Goal: Information Seeking & Learning: Check status

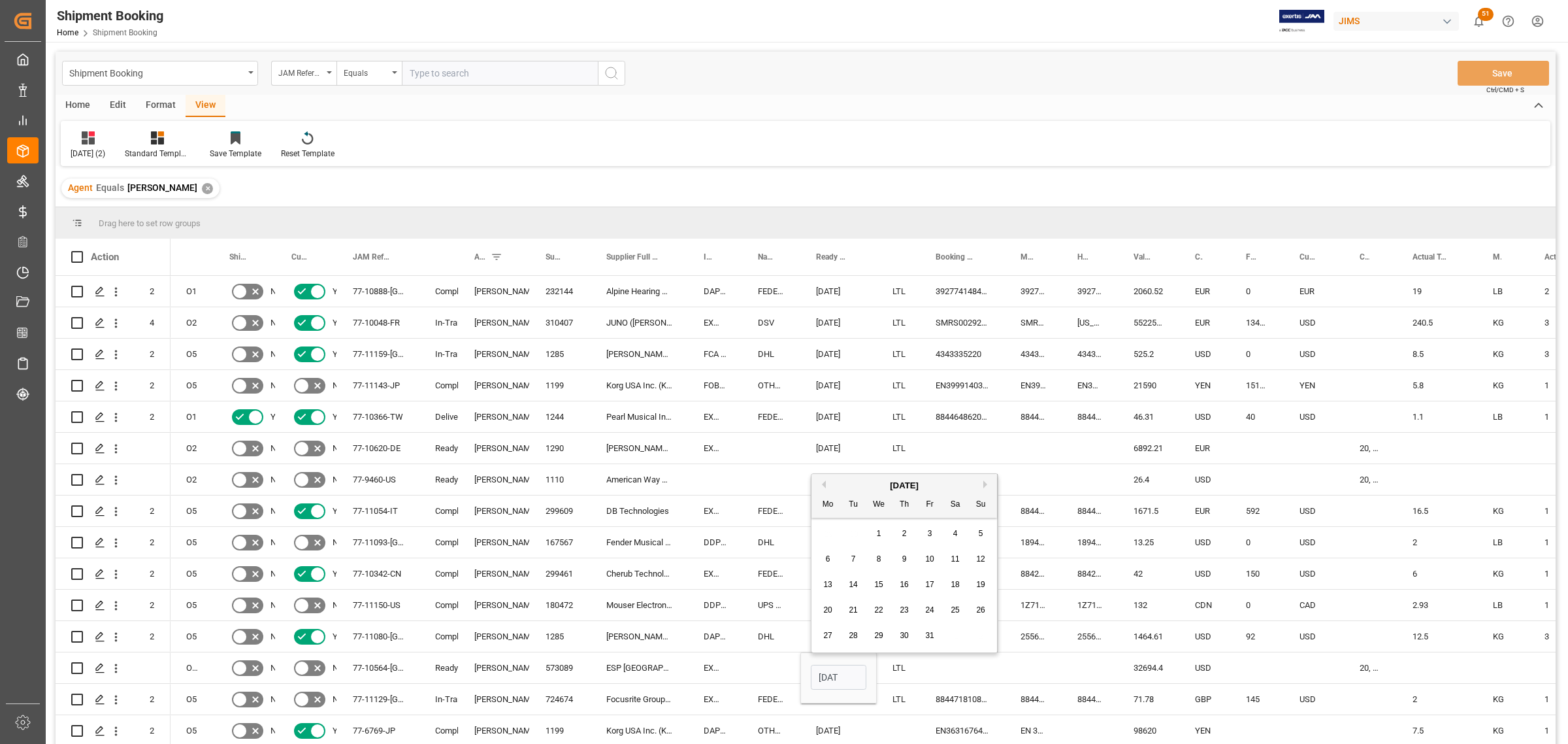
click at [929, 533] on span "3" at bounding box center [930, 533] width 4 height 9
type input "10-03-2025"
click at [952, 665] on div "Press SPACE to select this row." at bounding box center [962, 667] width 85 height 31
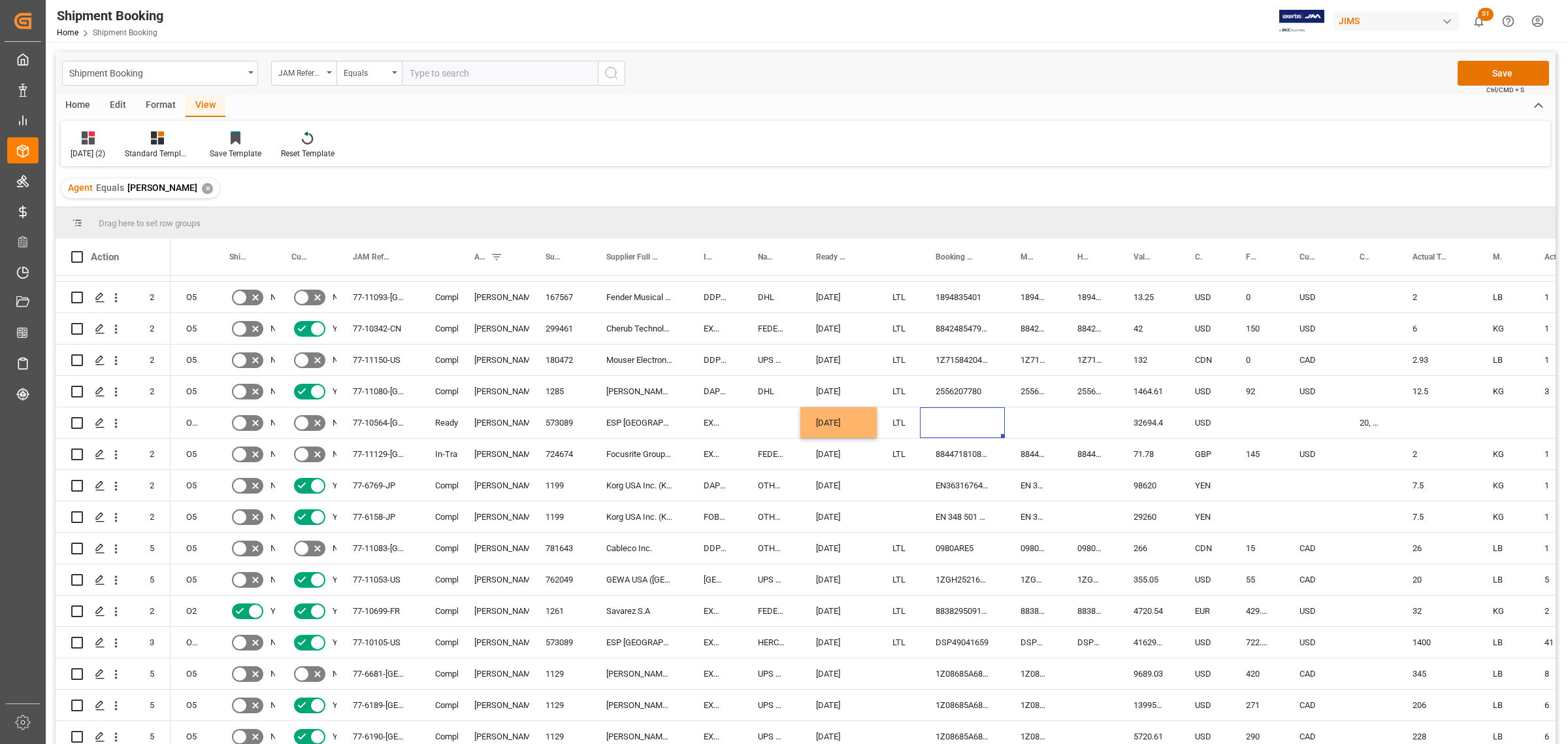
scroll to position [163, 0]
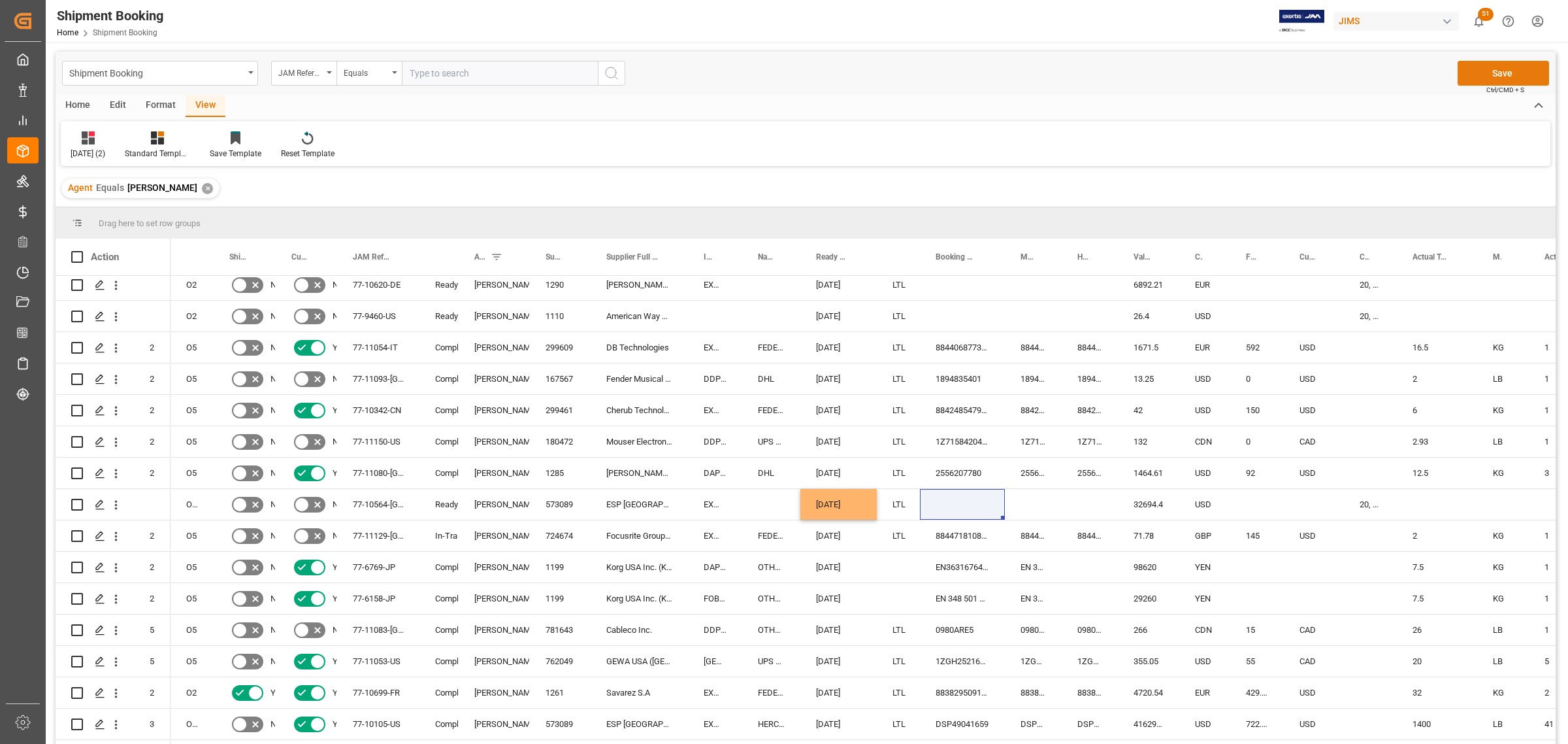
click at [1493, 73] on button "Save" at bounding box center [1504, 73] width 92 height 25
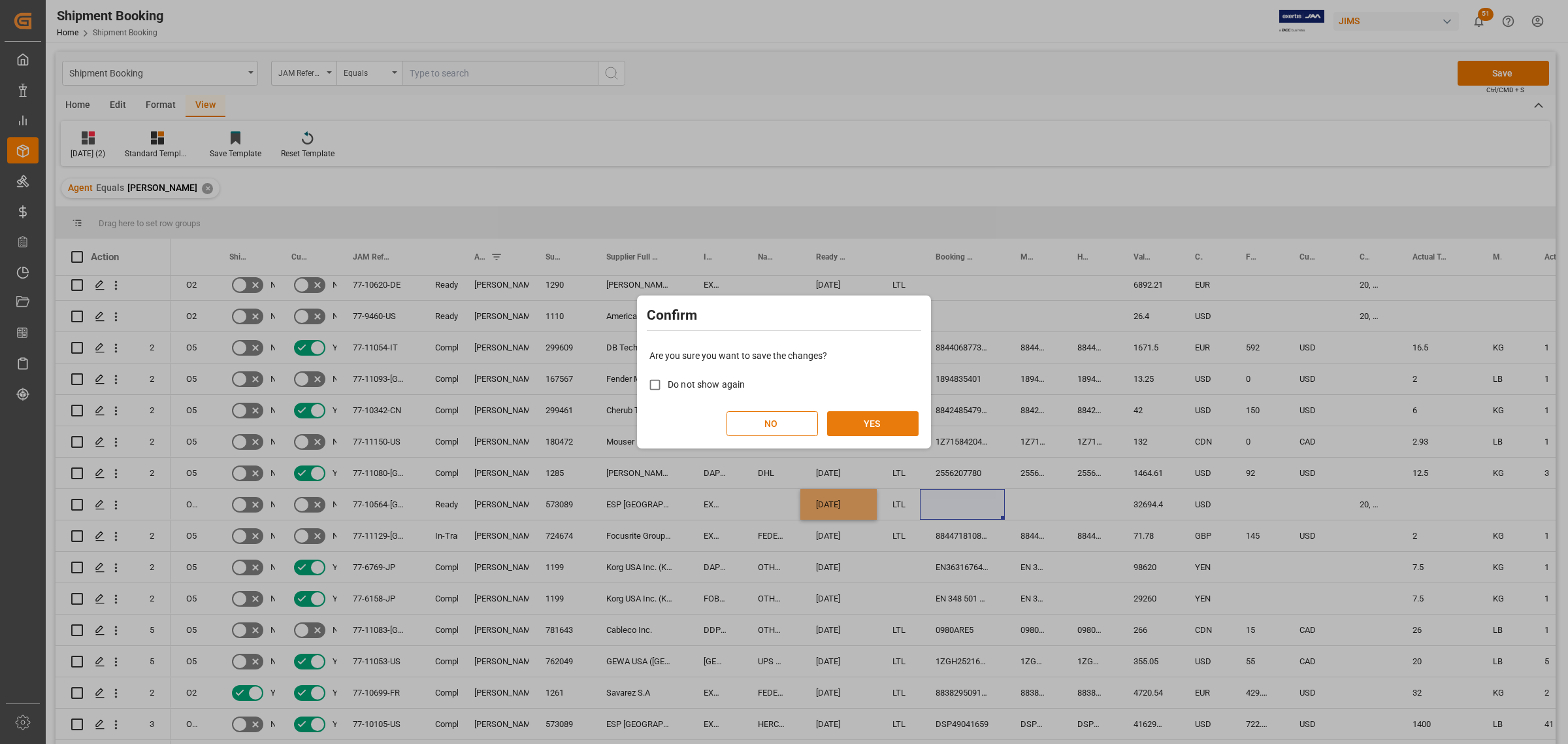
click at [862, 415] on button "YES" at bounding box center [873, 423] width 92 height 25
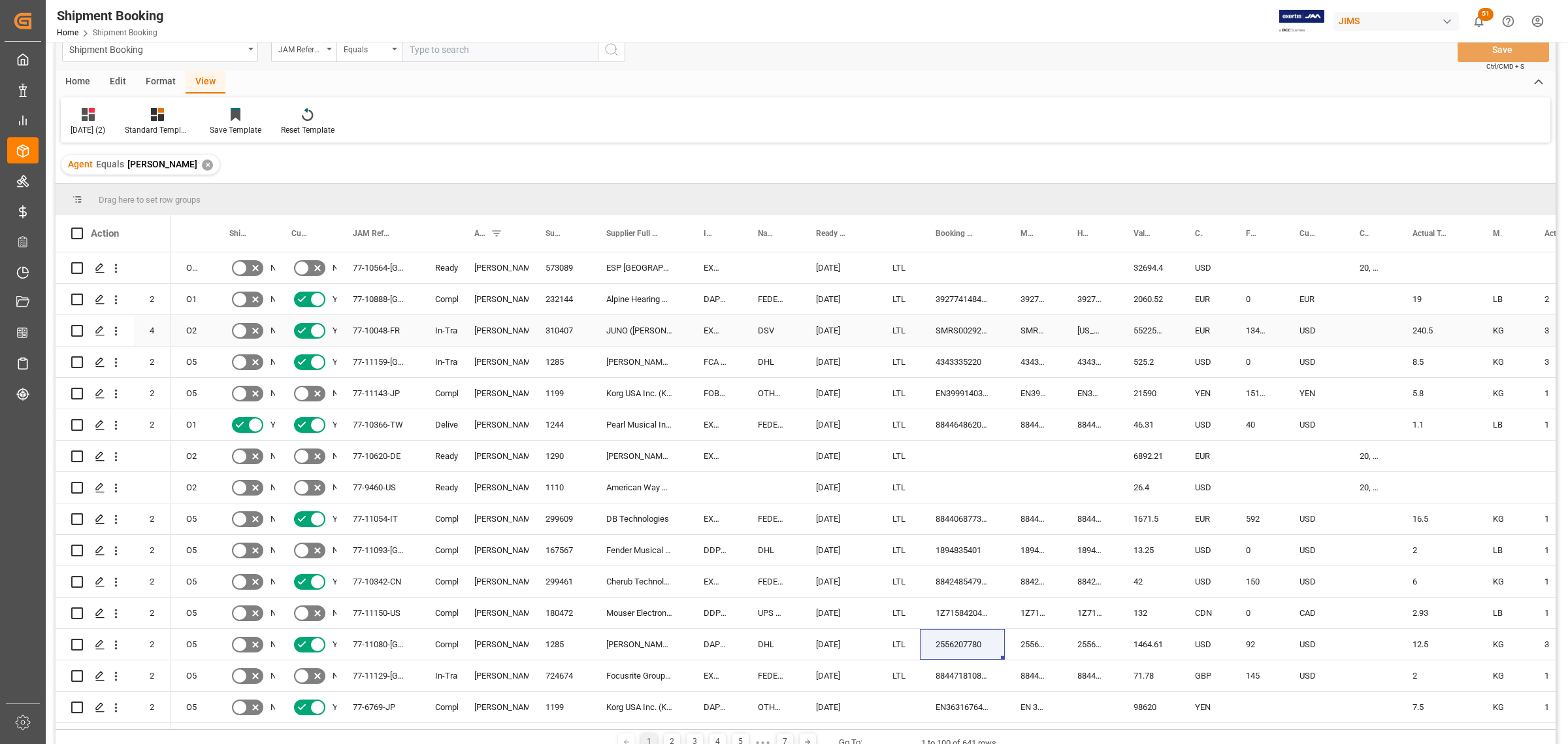
scroll to position [0, 0]
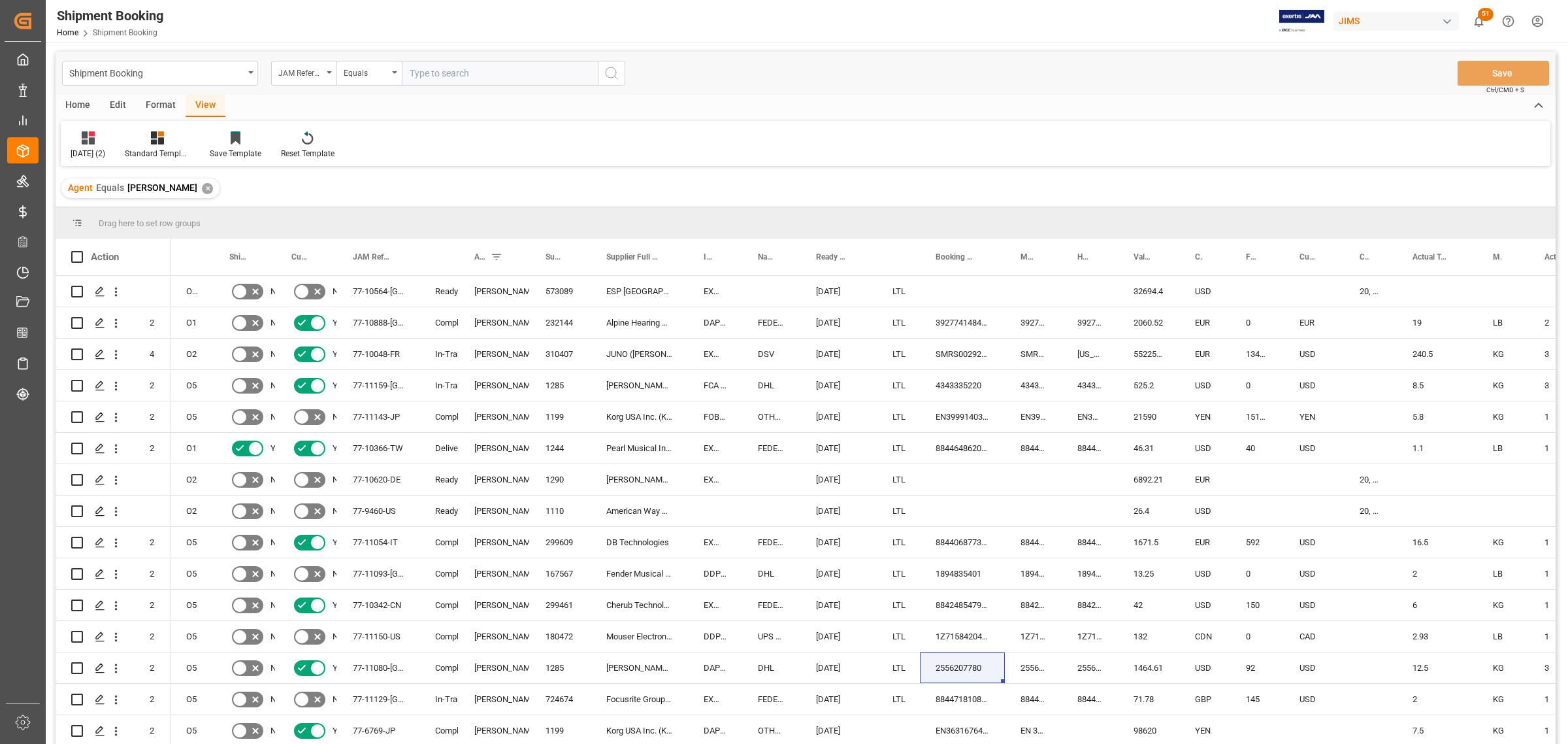
click at [208, 188] on div "✕" at bounding box center [207, 188] width 11 height 11
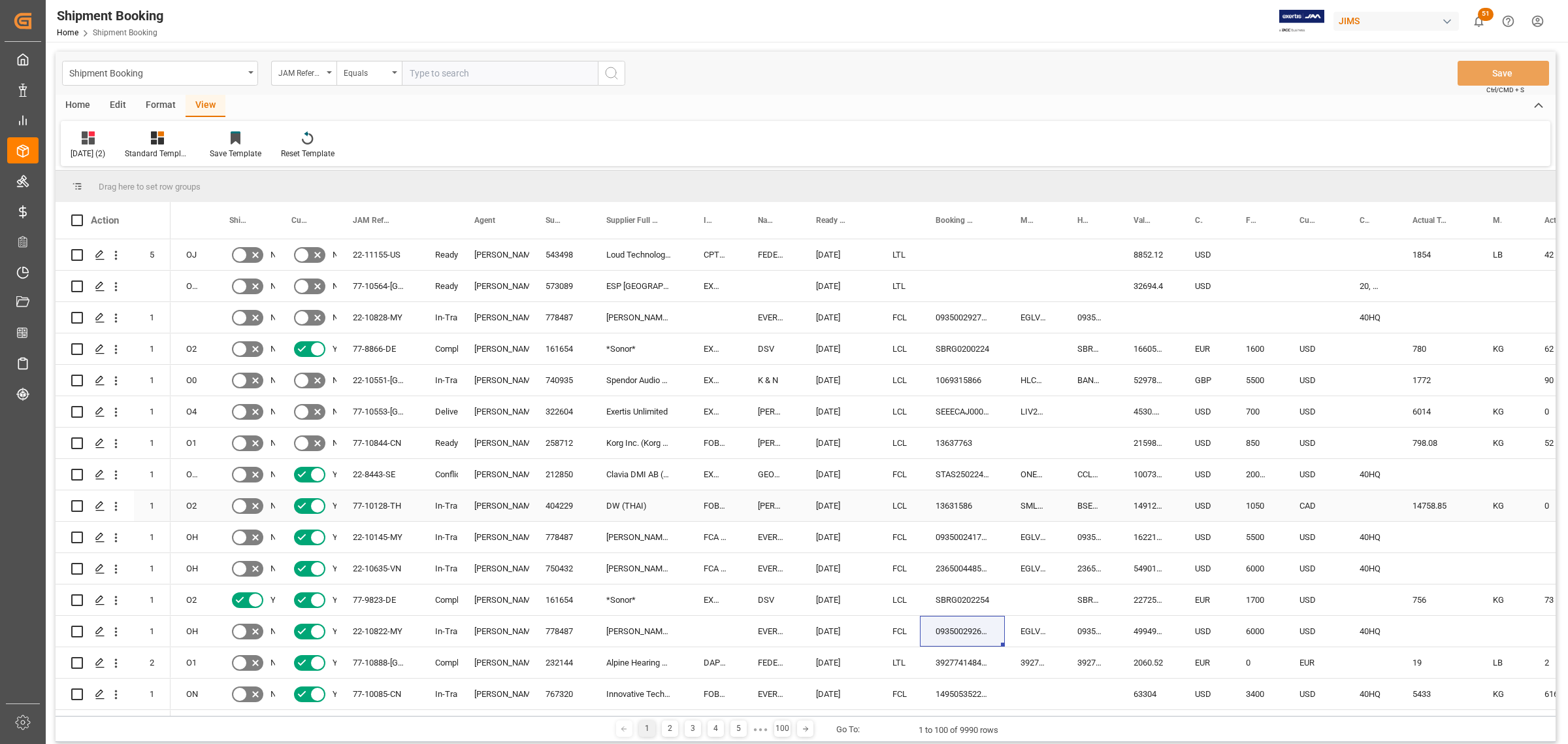
click at [507, 501] on div "Lynne St. Jacques" at bounding box center [494, 506] width 40 height 30
click at [441, 69] on input "text" at bounding box center [500, 73] width 196 height 25
click at [510, 218] on span at bounding box center [508, 220] width 11 height 11
type input "Lynne St. Jacques"
click at [583, 333] on button "Apply" at bounding box center [585, 331] width 24 height 13
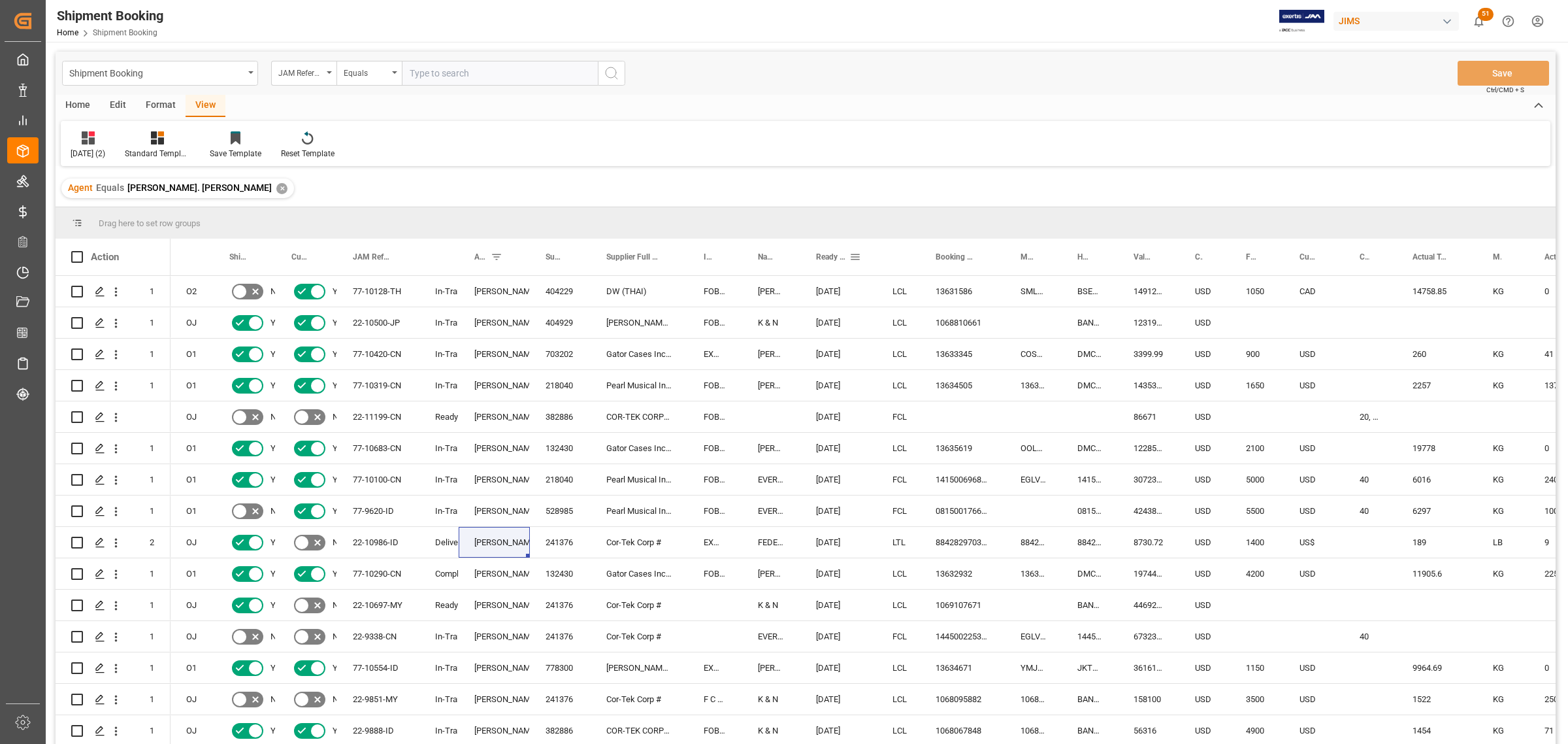
click at [853, 256] on span at bounding box center [855, 257] width 11 height 11
click at [973, 295] on span "Filtering operator" at bounding box center [972, 295] width 11 height 11
click at [897, 355] on span "Greater than" at bounding box center [877, 358] width 46 height 10
click at [977, 322] on input "date" at bounding box center [915, 328] width 128 height 26
type input "2025-08-31"
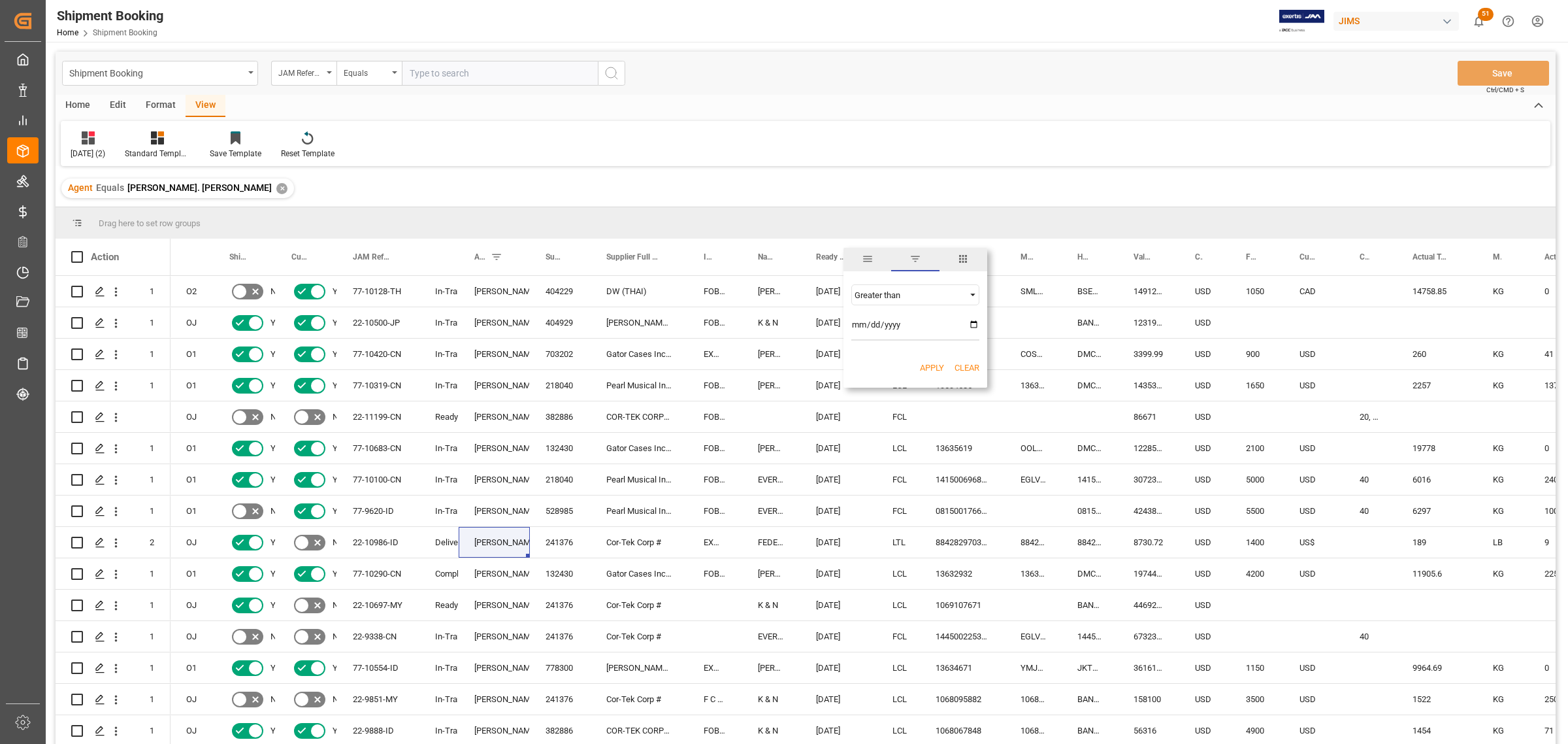
click at [933, 366] on button "Apply" at bounding box center [932, 368] width 24 height 13
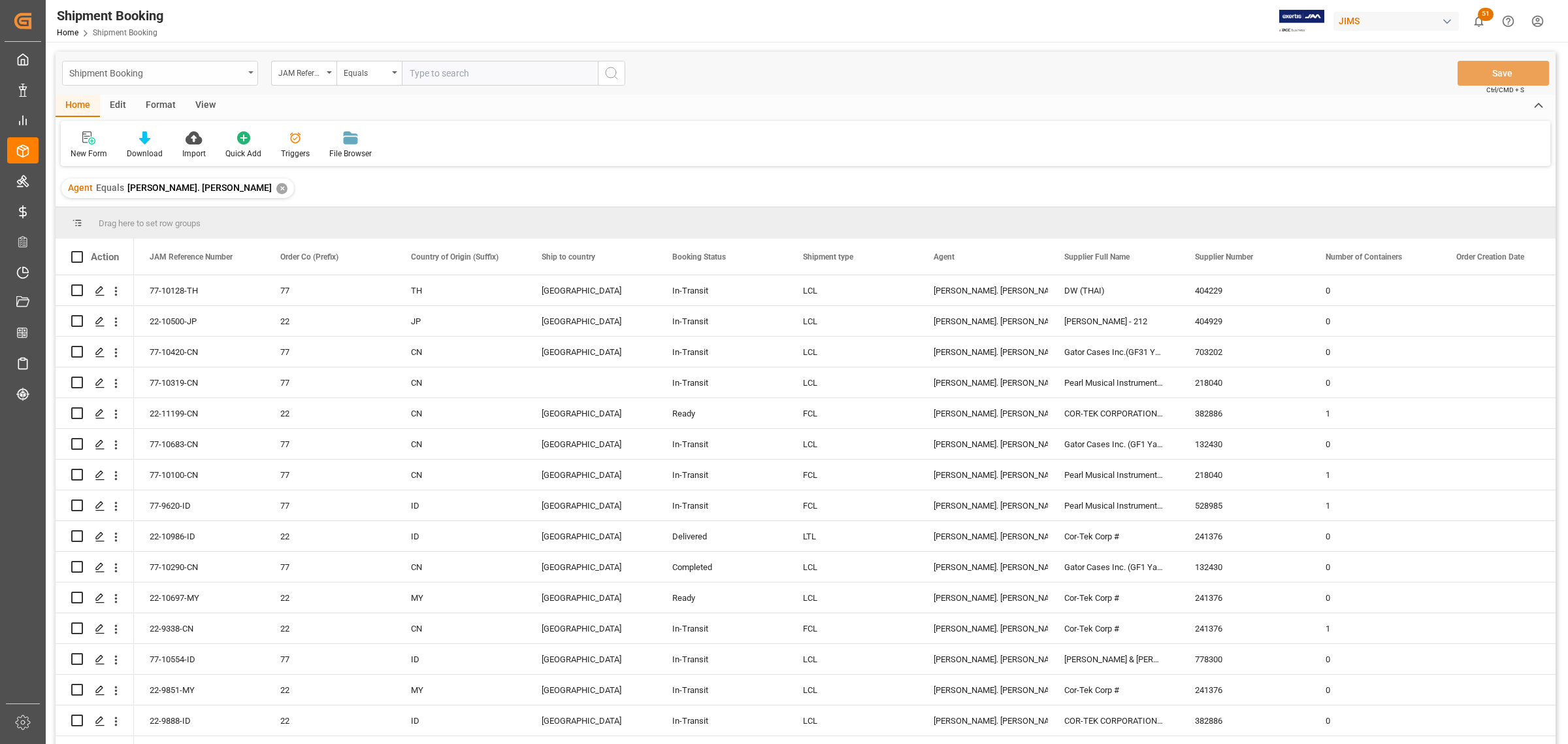
click at [249, 69] on div "Shipment Booking" at bounding box center [161, 73] width 196 height 25
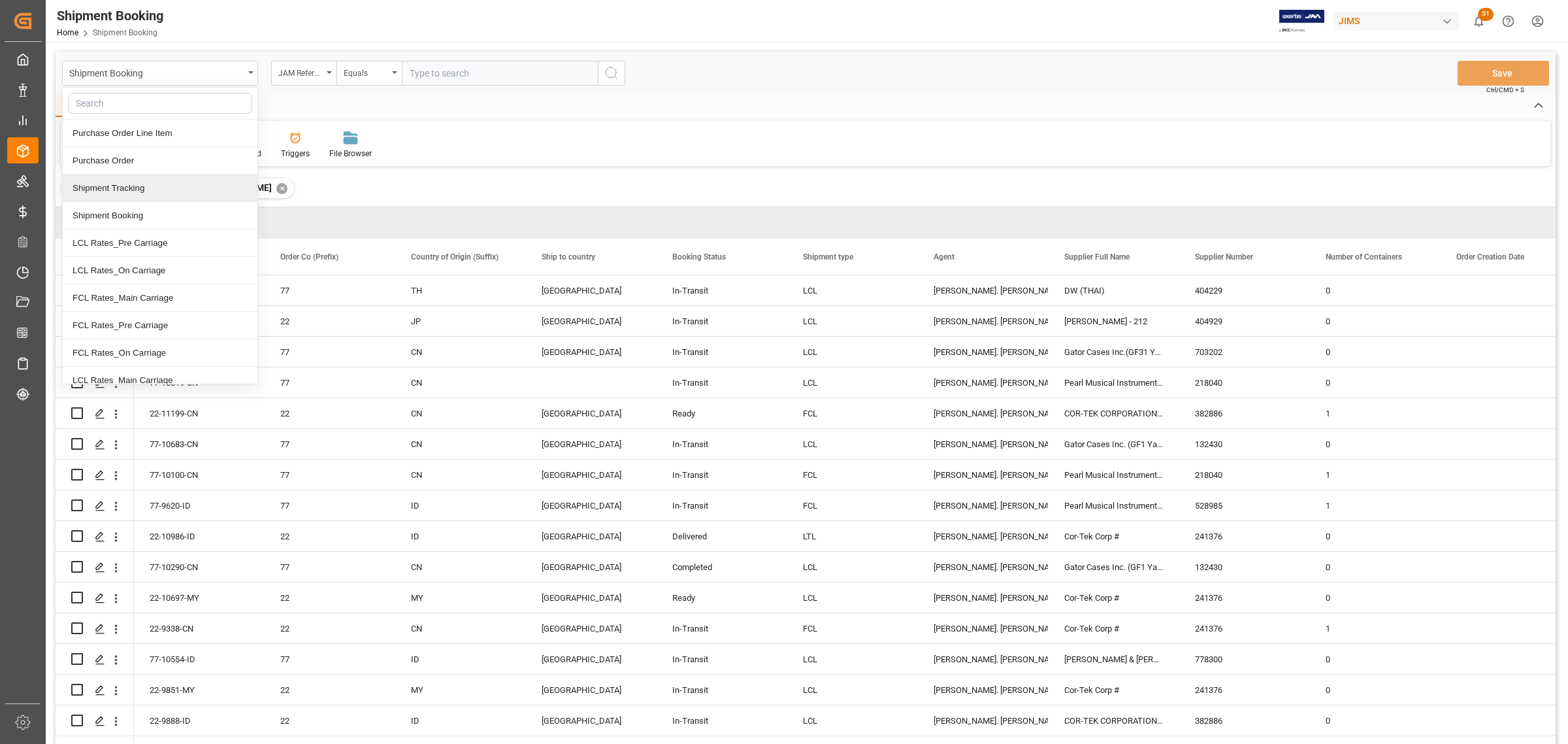
click at [131, 188] on div "Shipment Tracking" at bounding box center [161, 188] width 195 height 27
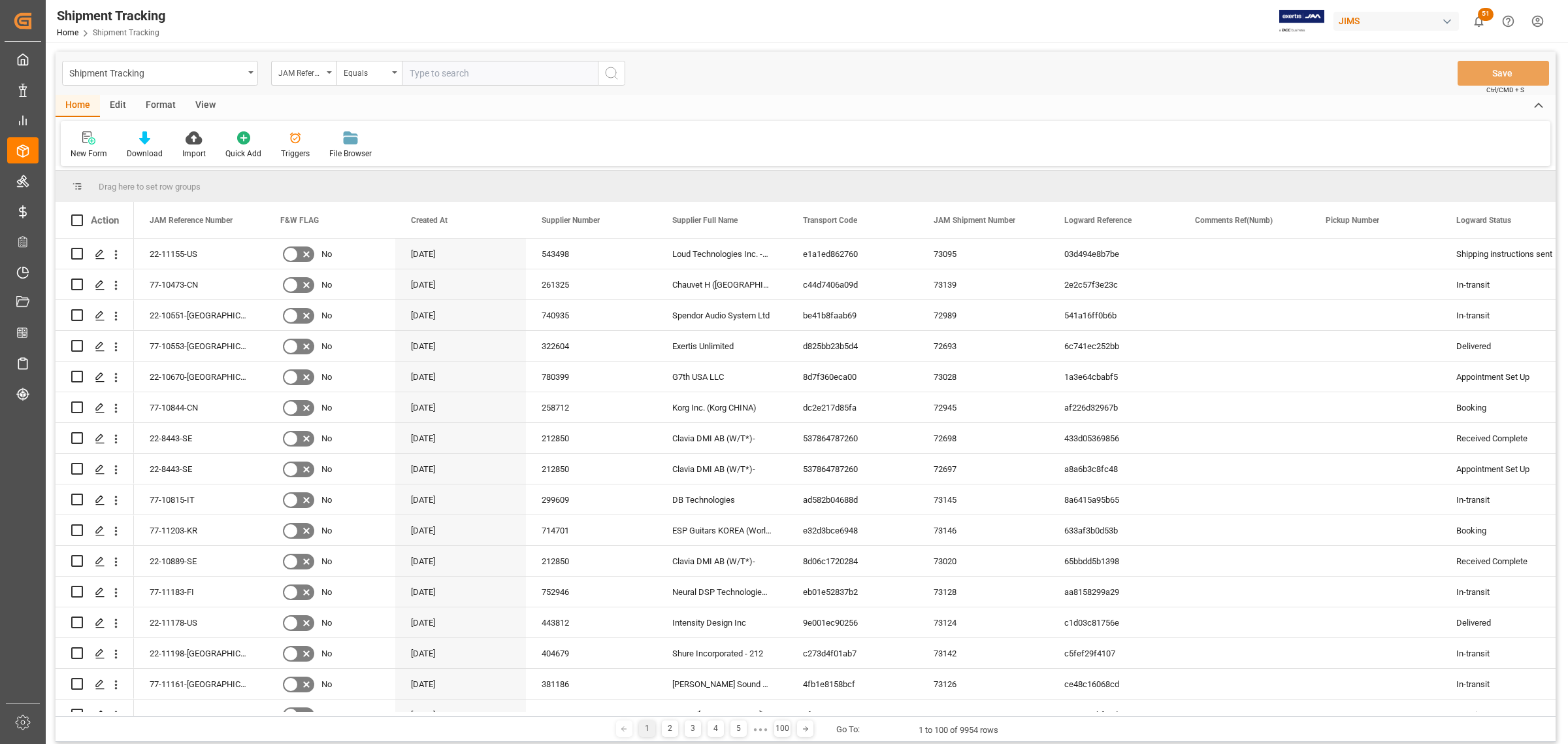
click at [199, 105] on div "View" at bounding box center [206, 105] width 40 height 22
click at [85, 145] on div "Default" at bounding box center [83, 145] width 45 height 29
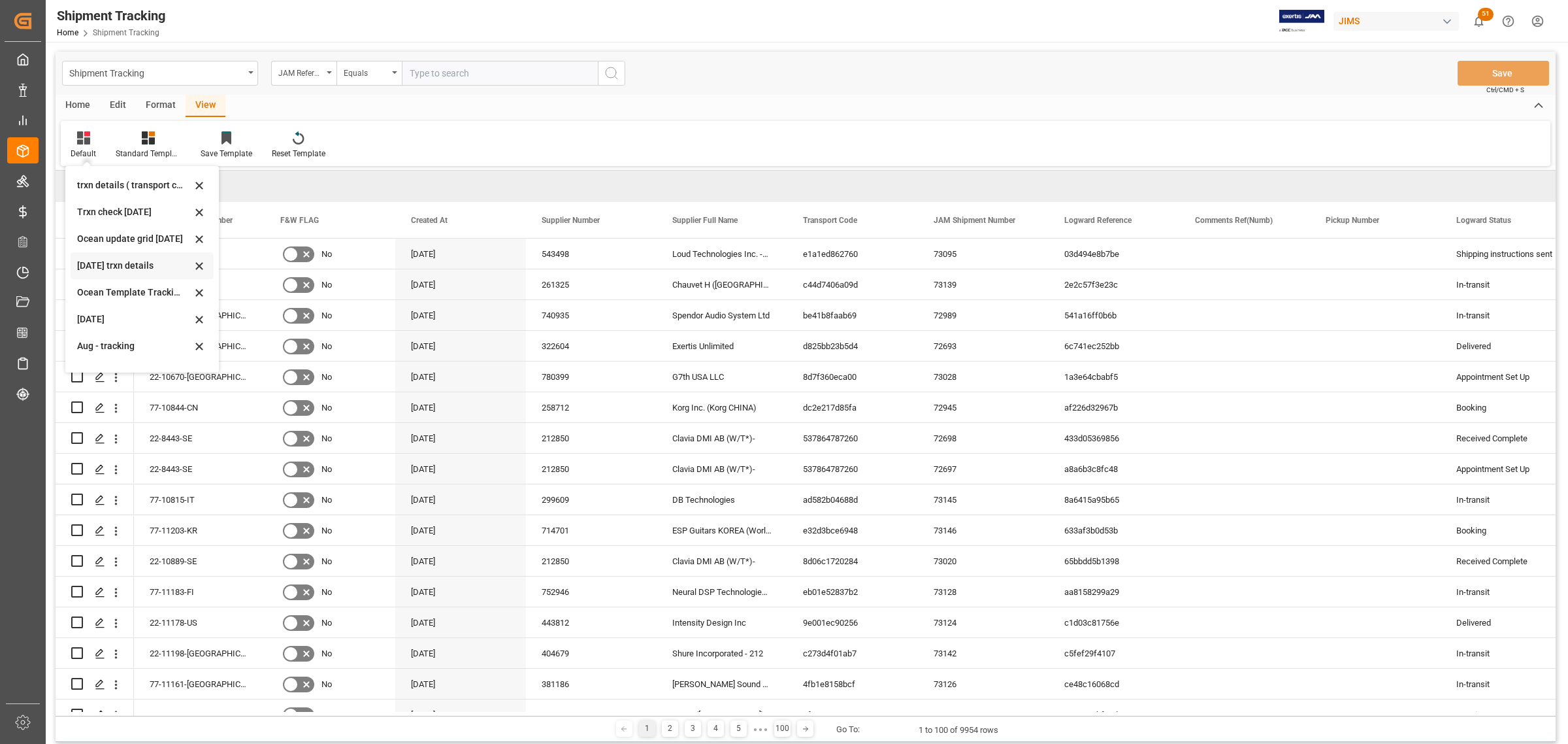
scroll to position [206, 0]
click at [90, 322] on div "Aug - tracking" at bounding box center [135, 327] width 115 height 14
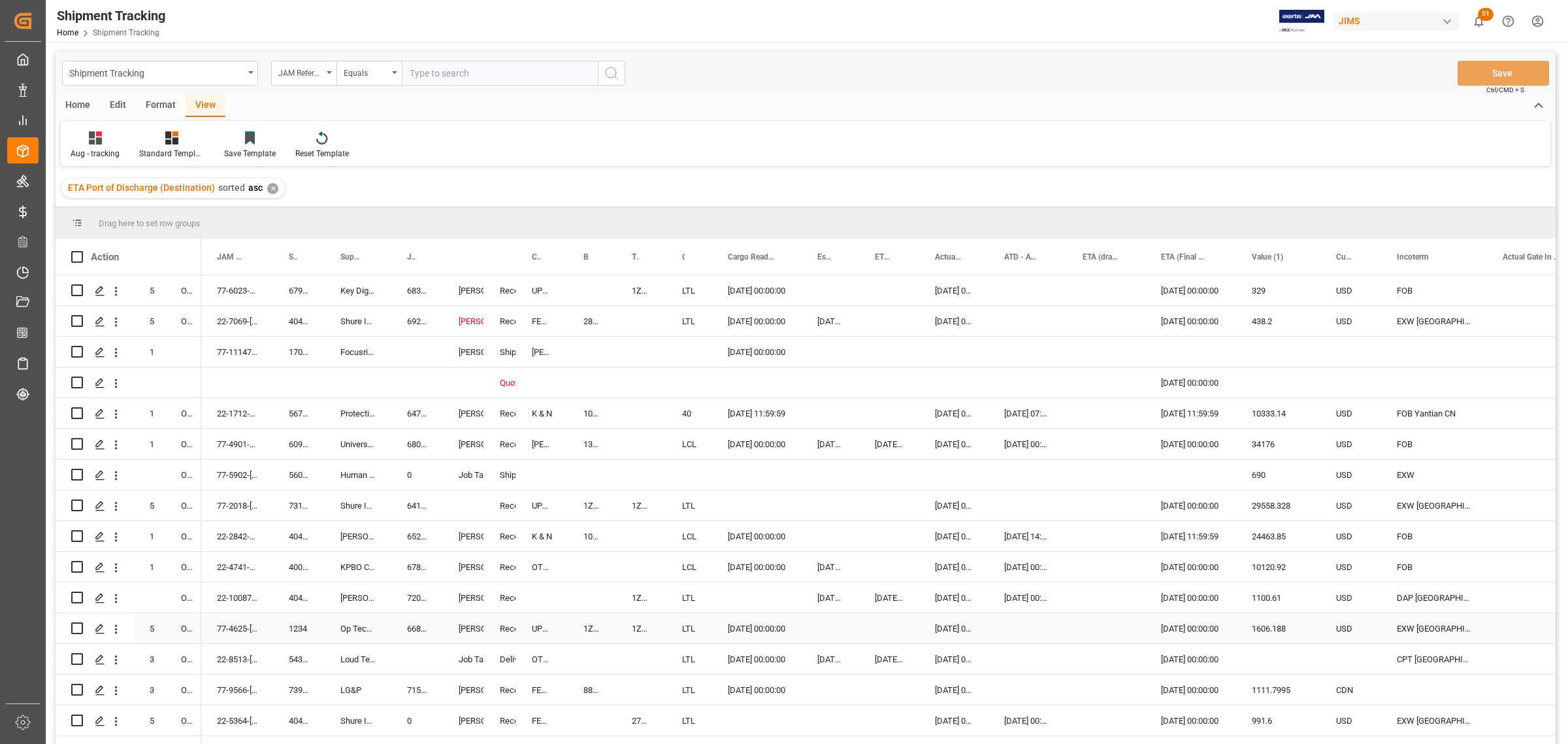
click at [462, 632] on div "Shyamala Mantha" at bounding box center [464, 629] width 10 height 30
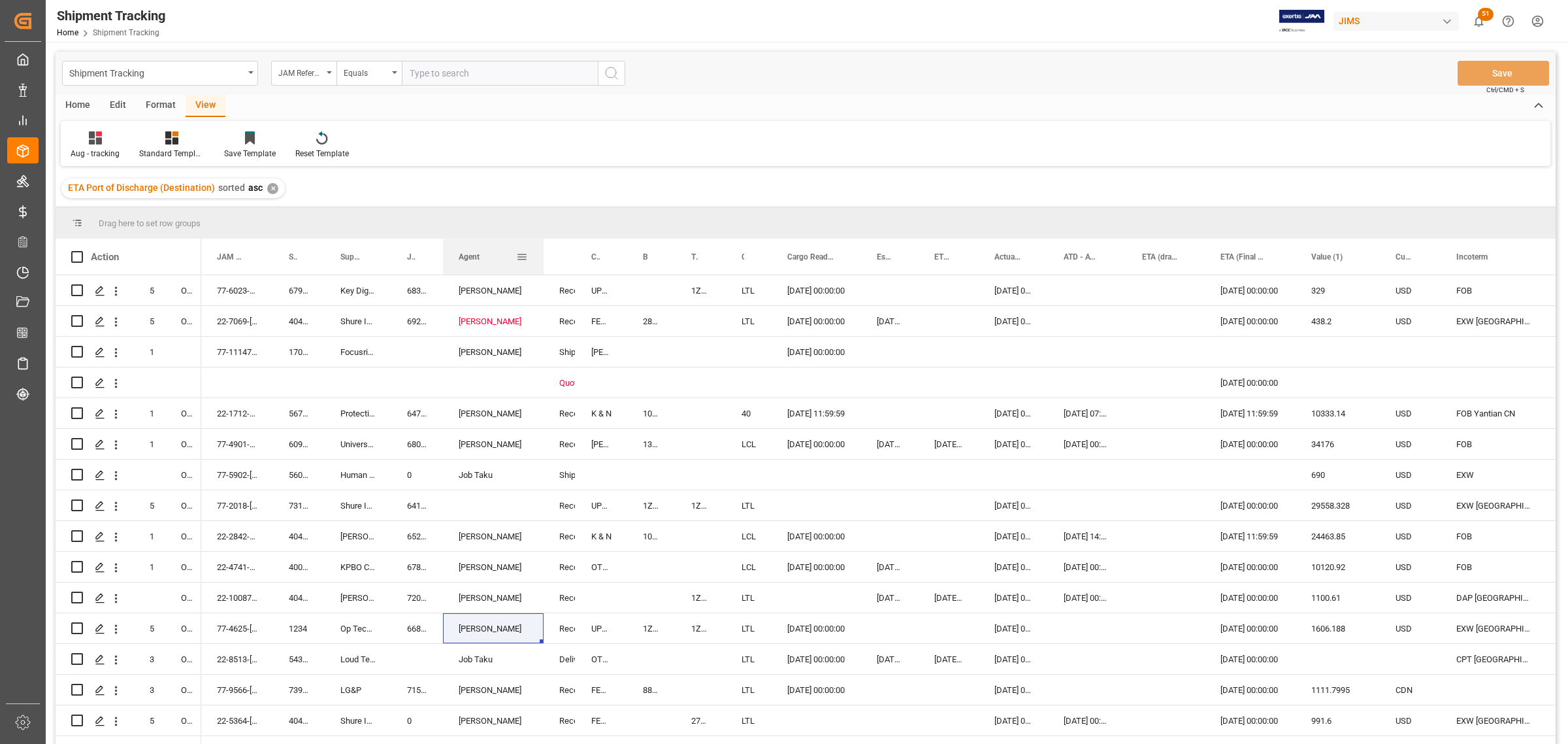
drag, startPoint x: 481, startPoint y: 247, endPoint x: 540, endPoint y: 255, distance: 59.5
click at [541, 255] on div at bounding box center [543, 257] width 5 height 36
click at [522, 248] on div "Agent" at bounding box center [493, 257] width 70 height 36
click at [521, 254] on span at bounding box center [522, 257] width 11 height 11
click at [582, 262] on span "filter" at bounding box center [583, 259] width 11 height 11
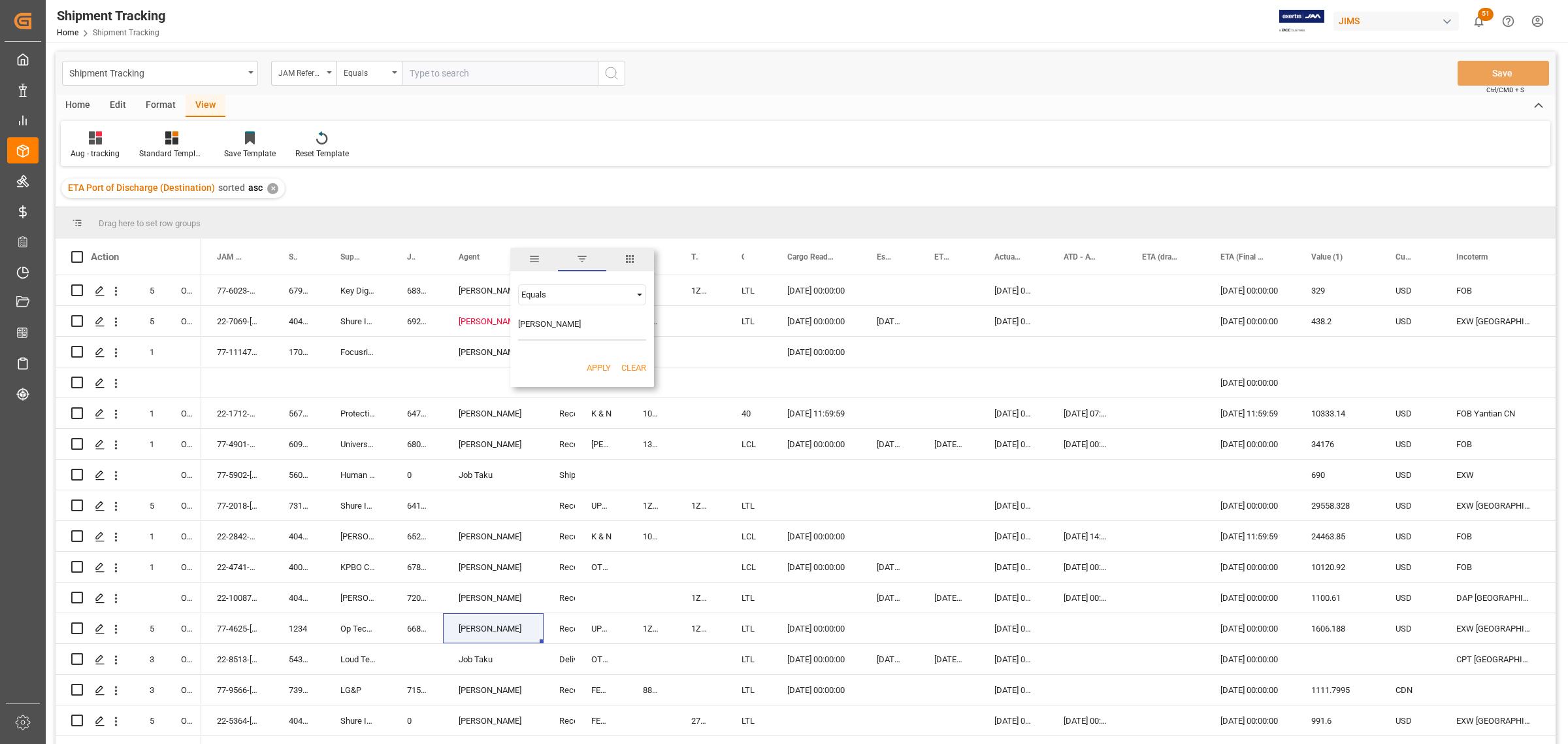
type input "Shyamala Mantha"
click at [596, 370] on button "Apply" at bounding box center [599, 368] width 24 height 13
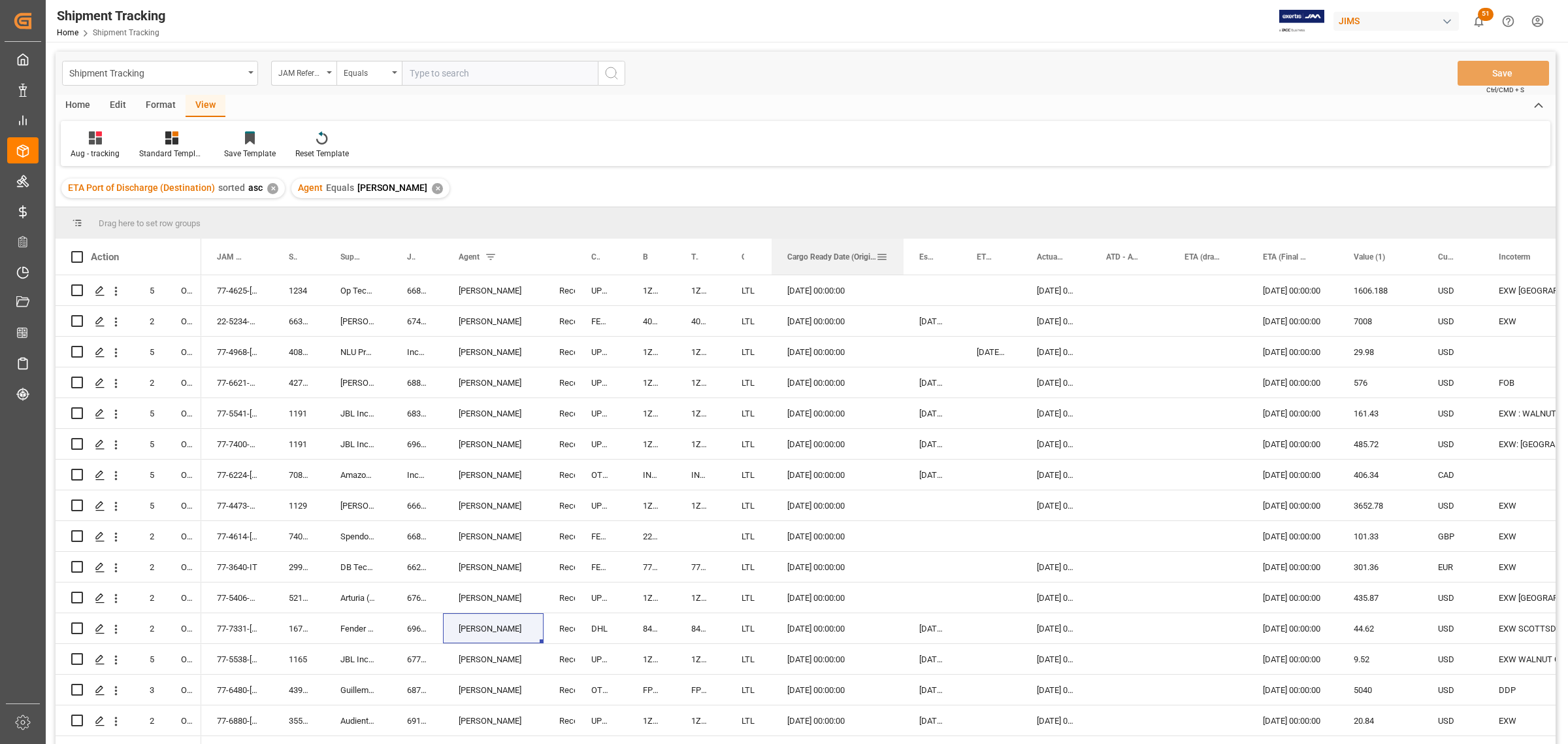
drag, startPoint x: 861, startPoint y: 253, endPoint x: 903, endPoint y: 266, distance: 44.0
click at [903, 266] on div at bounding box center [903, 257] width 5 height 36
click at [847, 255] on span "Cargo Ready Date (Origin)" at bounding box center [832, 257] width 89 height 9
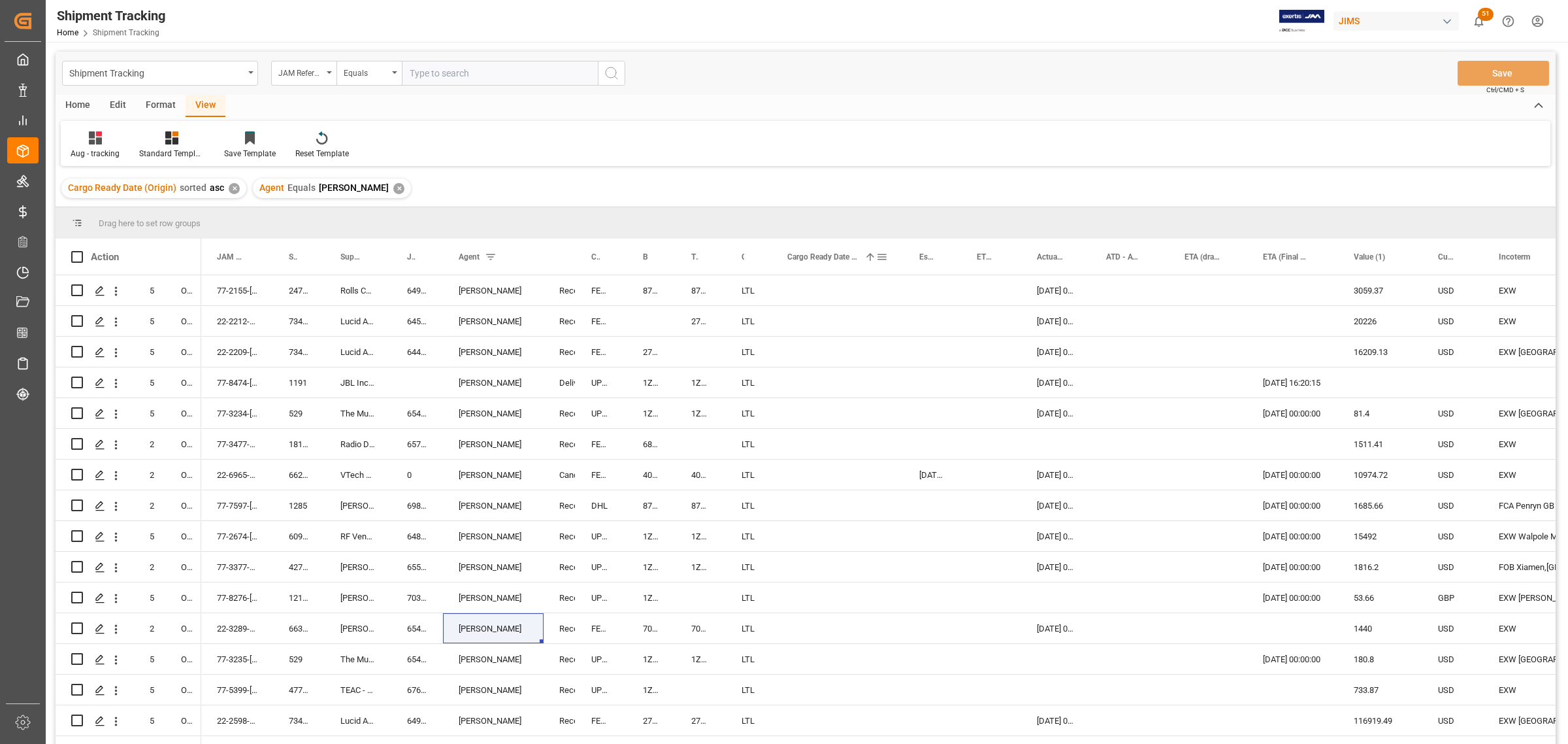
click at [881, 255] on span at bounding box center [882, 257] width 11 height 11
click at [1000, 294] on span "Filtering operator" at bounding box center [1000, 295] width 11 height 11
click at [936, 359] on div "Greater than" at bounding box center [942, 357] width 128 height 21
click at [1001, 325] on input "date" at bounding box center [942, 328] width 128 height 26
type input "2025-08-31"
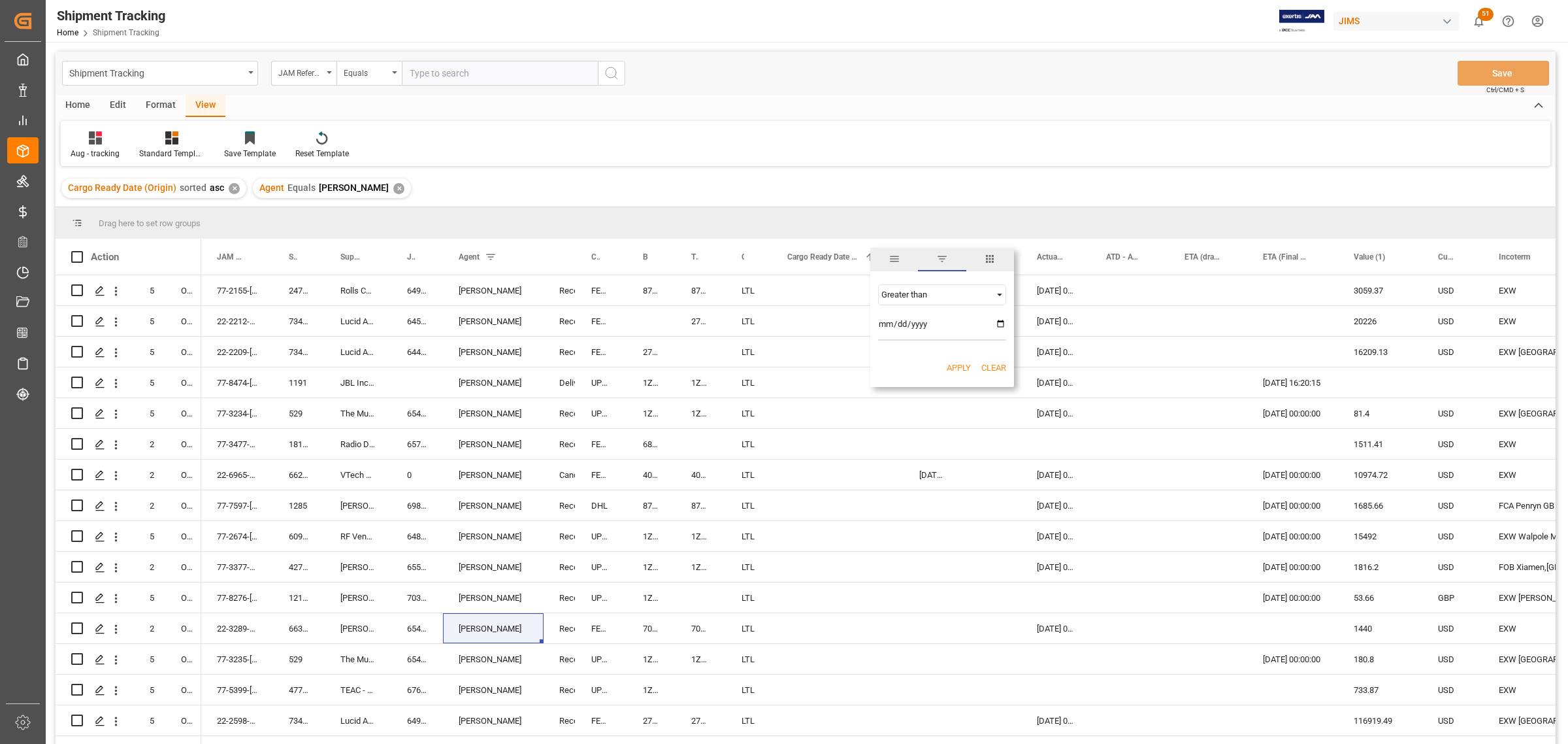
click at [950, 374] on div "Apply Clear" at bounding box center [942, 368] width 144 height 34
click at [947, 359] on div "Apply Clear" at bounding box center [942, 368] width 144 height 34
click at [955, 371] on button "Apply" at bounding box center [959, 368] width 24 height 13
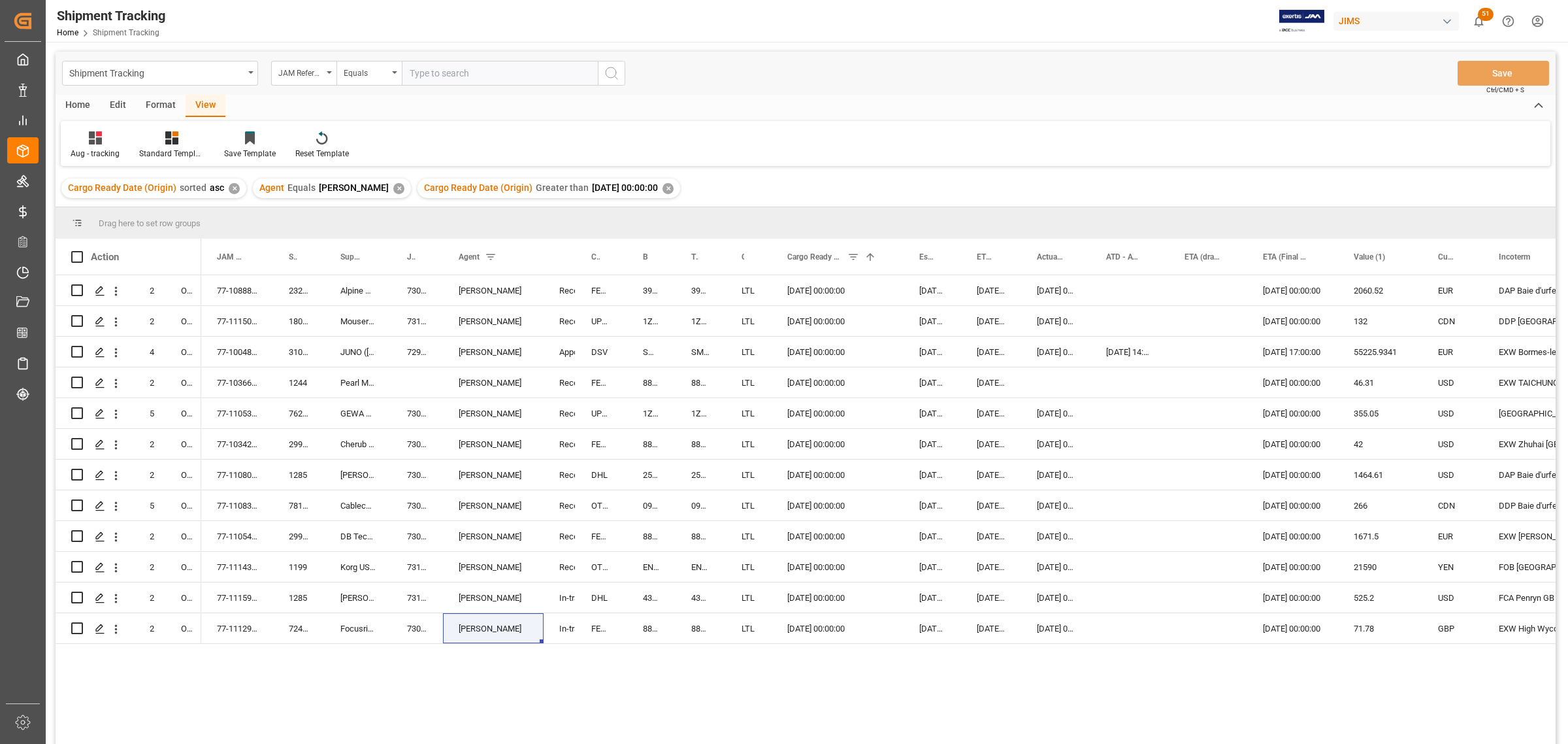
click at [396, 189] on div "✕" at bounding box center [398, 188] width 11 height 11
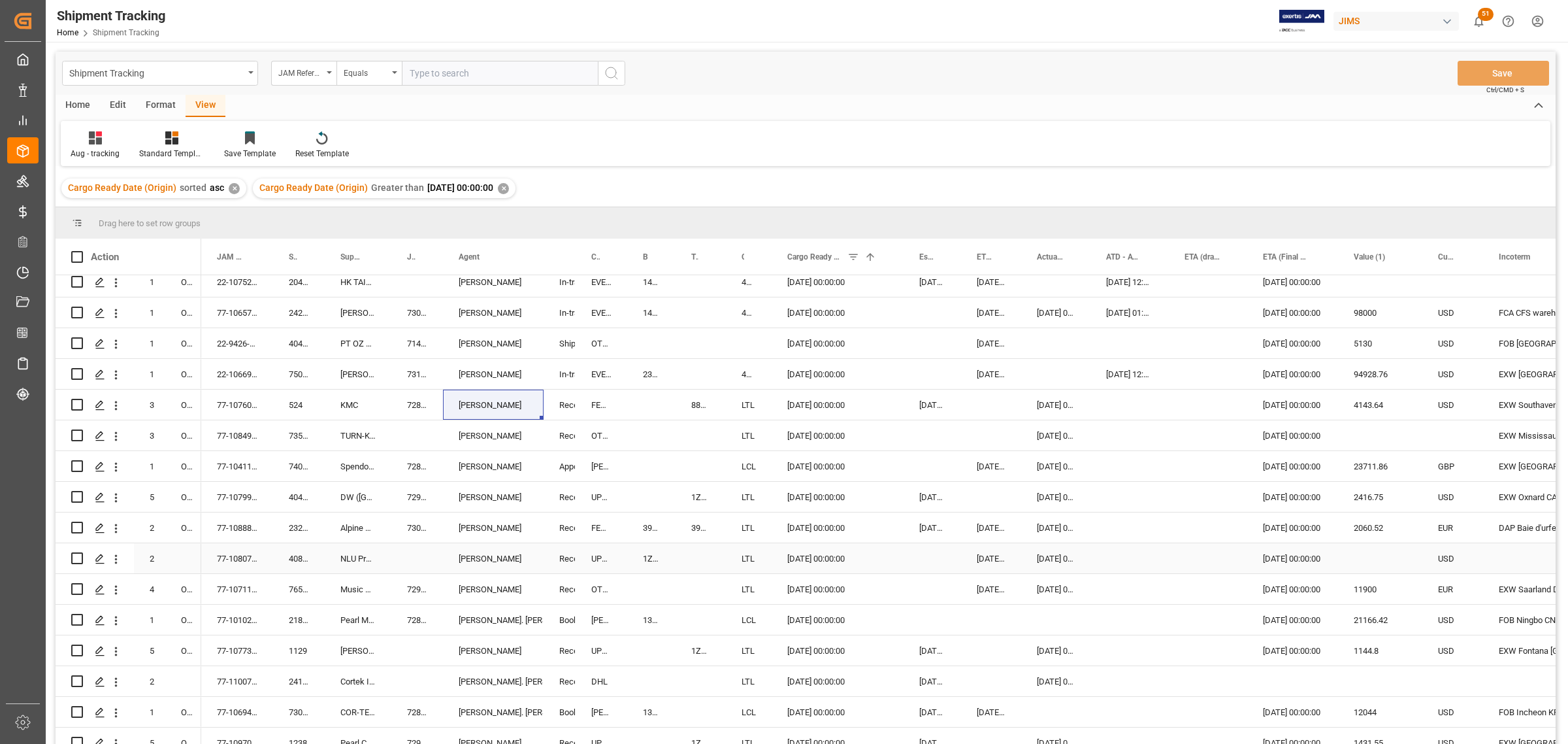
scroll to position [245, 0]
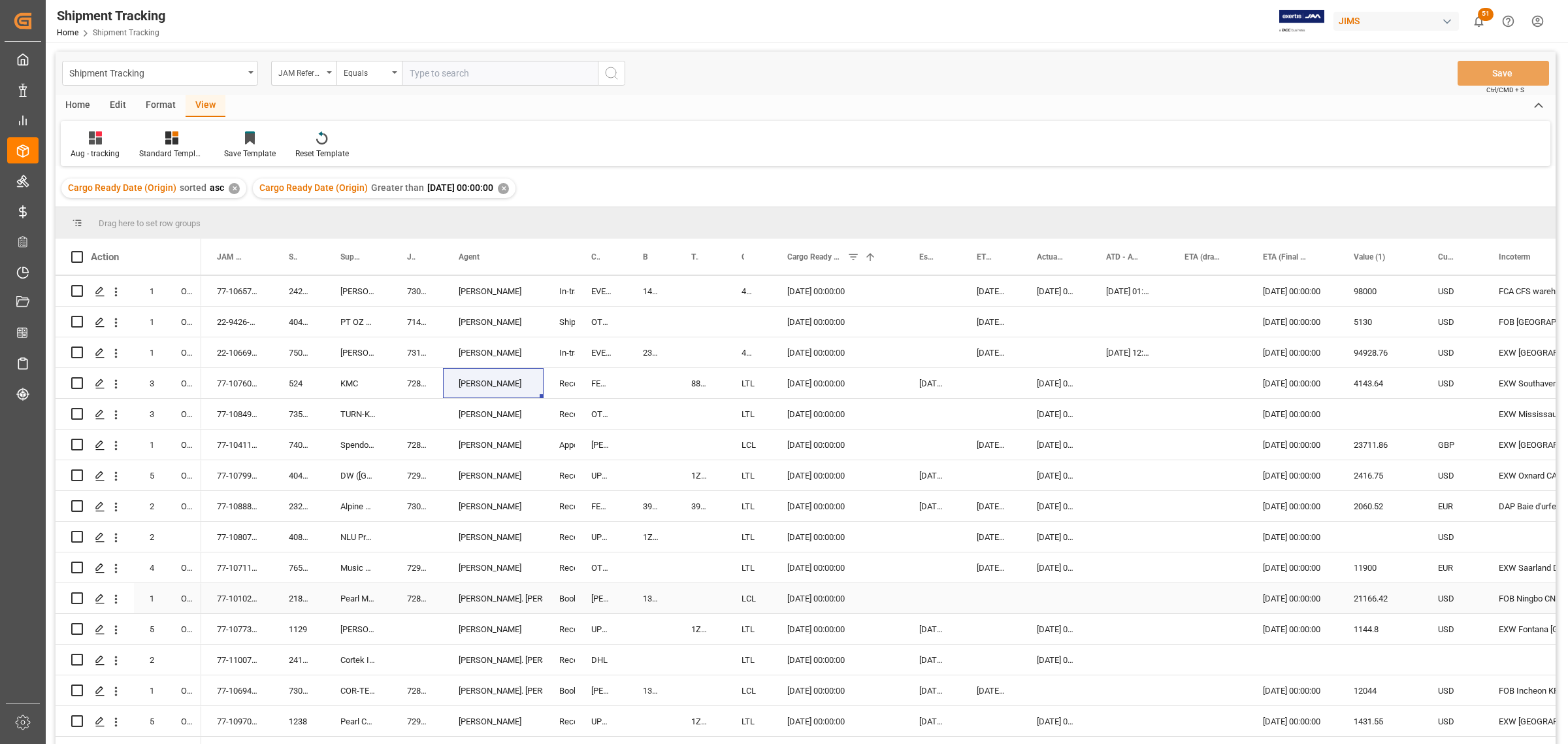
click at [485, 596] on div "Lynne St. Jacques" at bounding box center [493, 598] width 70 height 30
click at [517, 259] on span at bounding box center [522, 257] width 11 height 11
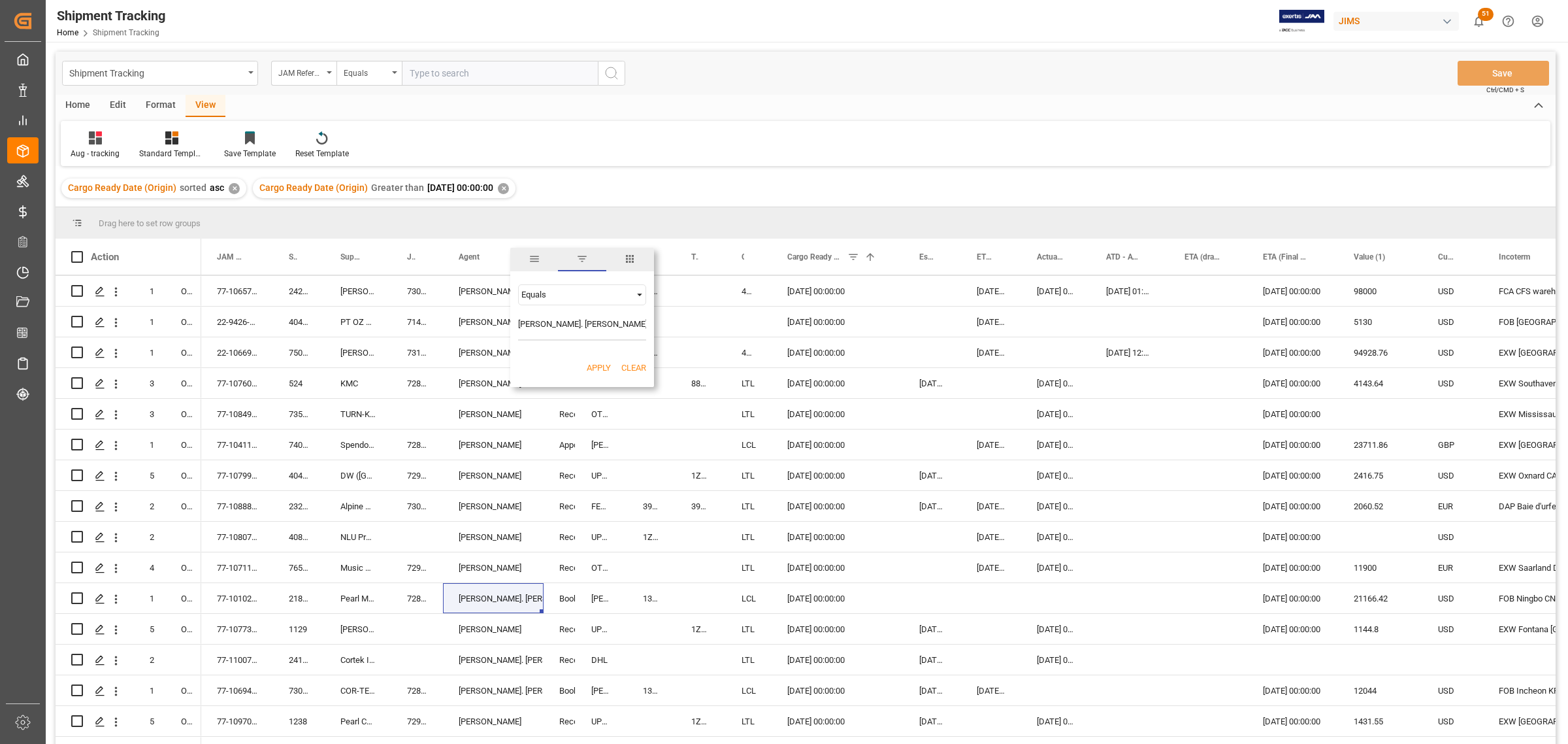
type input "Lynne St. Jacques"
click at [592, 366] on button "Apply" at bounding box center [599, 368] width 24 height 13
